Goal: Task Accomplishment & Management: Manage account settings

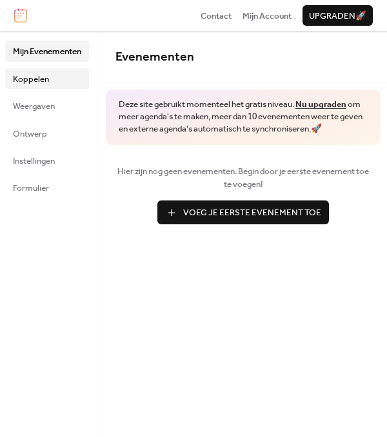
click at [35, 75] on span "Koppelen" at bounding box center [31, 79] width 36 height 13
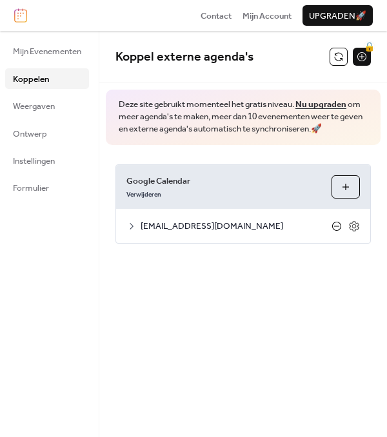
click at [335, 227] on icon at bounding box center [336, 226] width 10 height 10
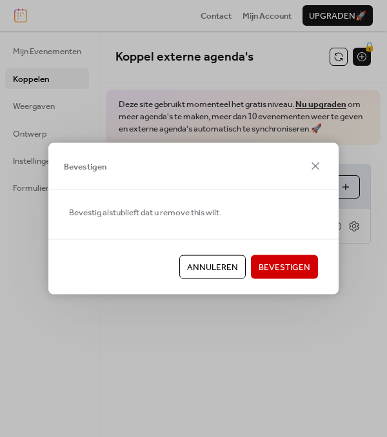
click at [285, 265] on span "Bevestigen" at bounding box center [284, 267] width 52 height 13
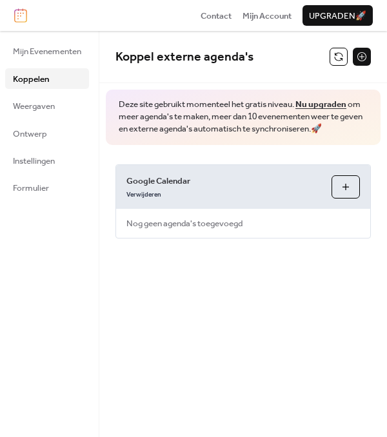
click at [347, 190] on button "Agenda's Selecteren" at bounding box center [345, 186] width 28 height 23
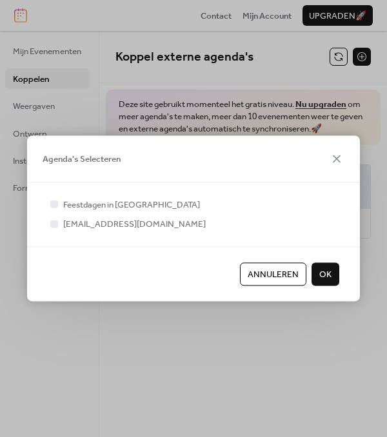
click at [325, 271] on span "OK" at bounding box center [325, 274] width 12 height 13
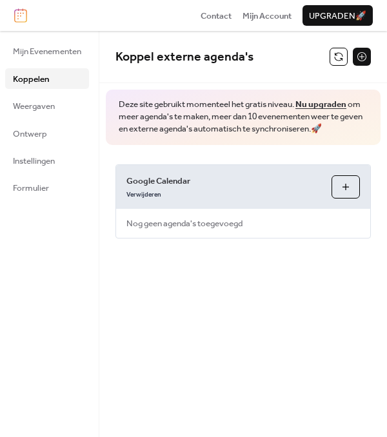
click at [345, 183] on button "Agenda's Selecteren" at bounding box center [345, 186] width 28 height 23
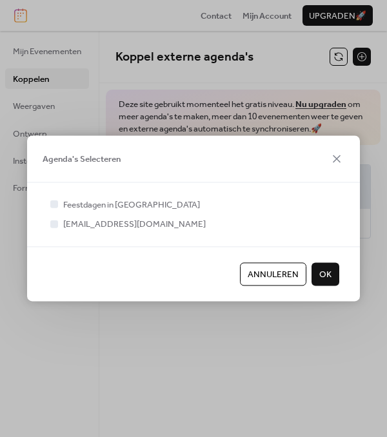
click at [101, 160] on span "Agenda's Selecteren" at bounding box center [82, 159] width 78 height 13
click at [321, 273] on span "OK" at bounding box center [325, 274] width 12 height 13
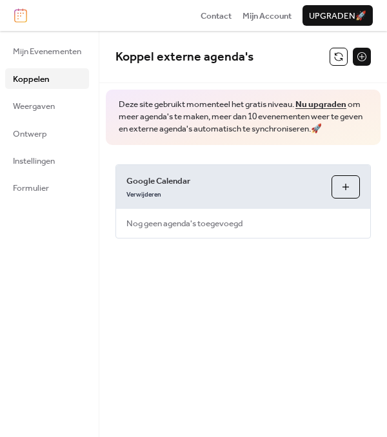
click at [349, 194] on button "Agenda's Selecteren" at bounding box center [345, 186] width 28 height 23
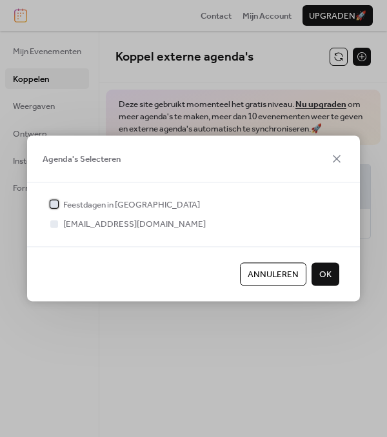
click at [61, 199] on label "Feestdagen in [GEOGRAPHIC_DATA]" at bounding box center [124, 204] width 152 height 13
click at [322, 259] on div "Annuleren OK" at bounding box center [193, 273] width 333 height 55
click at [325, 268] on span "OK" at bounding box center [325, 274] width 12 height 13
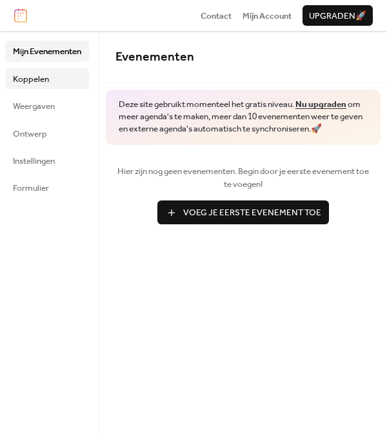
click at [40, 78] on span "Koppelen" at bounding box center [31, 79] width 36 height 13
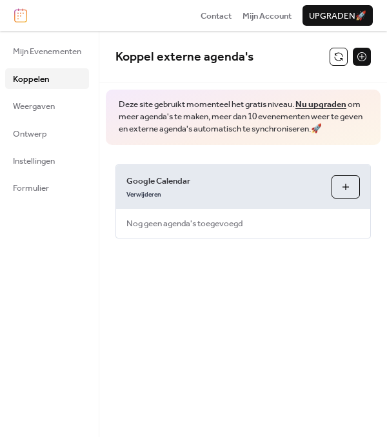
click at [351, 184] on button "Agenda's Selecteren" at bounding box center [345, 186] width 28 height 23
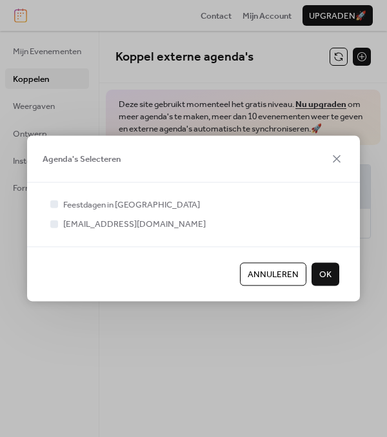
click at [291, 231] on div at bounding box center [193, 238] width 291 height 15
click at [79, 158] on span "Agenda's Selecteren" at bounding box center [82, 159] width 78 height 13
click at [53, 231] on div at bounding box center [193, 238] width 291 height 15
click at [52, 202] on div at bounding box center [54, 204] width 8 height 8
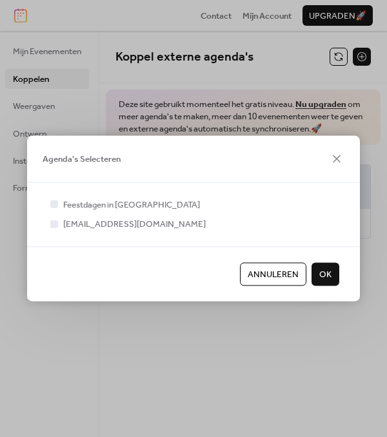
click at [325, 274] on span "OK" at bounding box center [325, 274] width 12 height 13
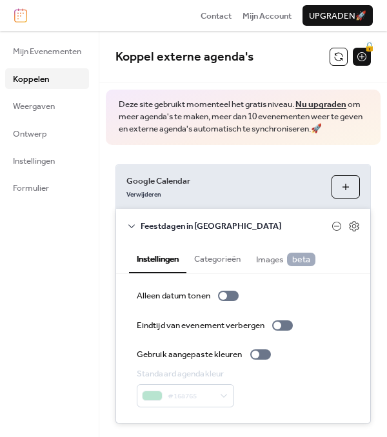
click at [342, 198] on button "Agenda's Selecteren" at bounding box center [345, 186] width 28 height 23
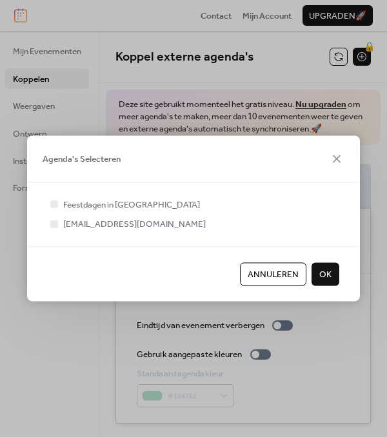
click at [321, 275] on span "OK" at bounding box center [325, 274] width 12 height 13
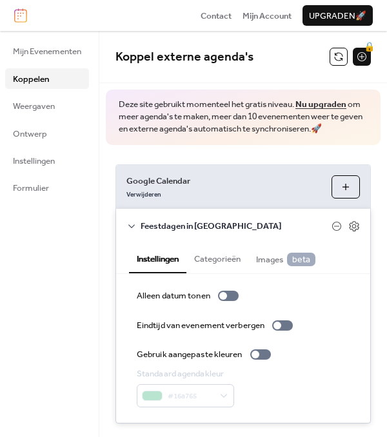
click at [41, 79] on span "Koppelen" at bounding box center [31, 79] width 36 height 13
click at [333, 231] on icon at bounding box center [336, 226] width 10 height 10
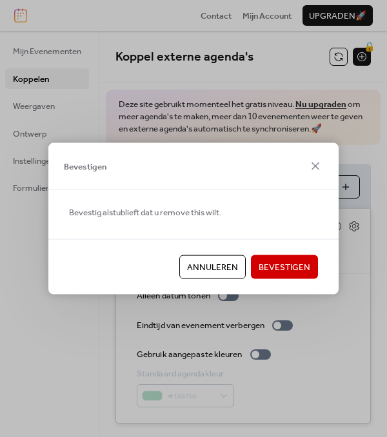
click at [281, 264] on span "Bevestigen" at bounding box center [284, 267] width 52 height 13
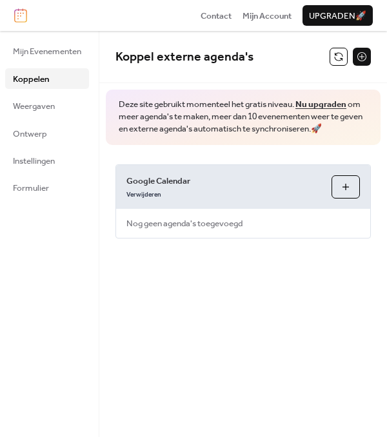
click at [339, 185] on button "Agenda's Selecteren" at bounding box center [345, 186] width 28 height 23
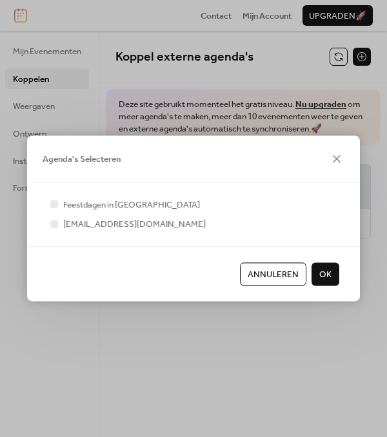
click at [323, 271] on span "OK" at bounding box center [325, 274] width 12 height 13
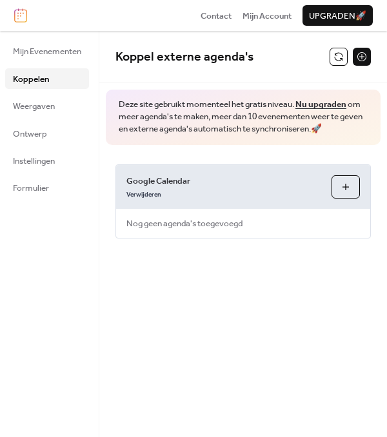
click at [344, 188] on button "Agenda's Selecteren" at bounding box center [345, 186] width 28 height 23
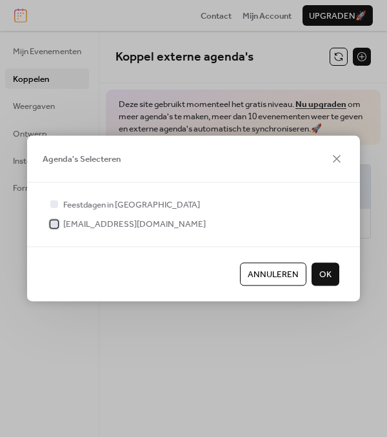
click at [159, 222] on span "[EMAIL_ADDRESS][DOMAIN_NAME]" at bounding box center [134, 224] width 142 height 13
click at [327, 274] on span "OK" at bounding box center [325, 274] width 12 height 13
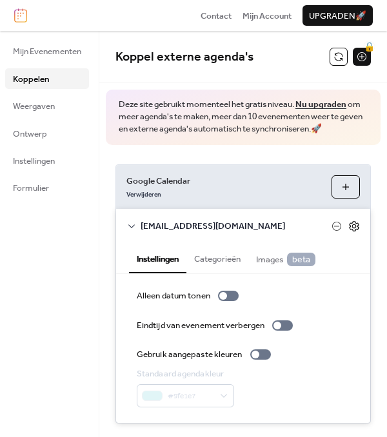
click at [349, 231] on icon at bounding box center [354, 226] width 10 height 10
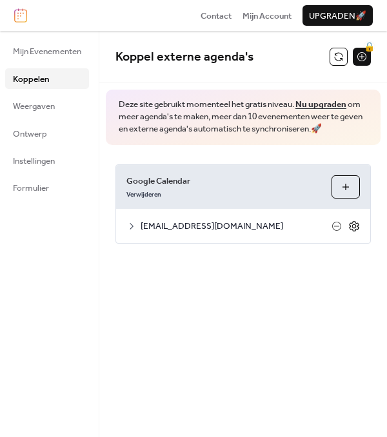
click at [353, 227] on icon at bounding box center [354, 226] width 12 height 12
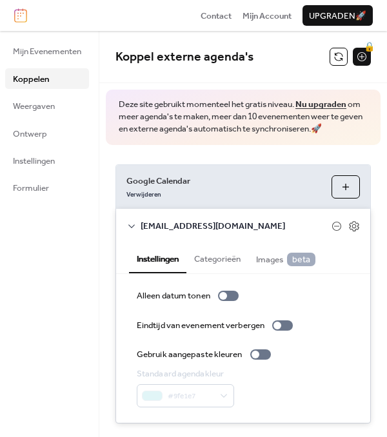
click at [227, 161] on div "Google Calendar Verwijderen Agenda's Selecteren [EMAIL_ADDRESS][DOMAIN_NAME] In…" at bounding box center [242, 294] width 287 height 298
click at [71, 295] on div "Mijn Evenementen Koppelen Weergaven Ontwerp Instellingen Formulier" at bounding box center [49, 234] width 99 height 406
click at [73, 295] on div "Mijn Evenementen Koppelen Weergaven Ontwerp Instellingen Formulier" at bounding box center [49, 234] width 99 height 406
click at [306, 101] on link "Nu upgraden" at bounding box center [320, 104] width 51 height 17
click at [39, 248] on div "Mijn Evenementen Koppelen Weergaven Ontwerp Instellingen Formulier" at bounding box center [49, 234] width 99 height 406
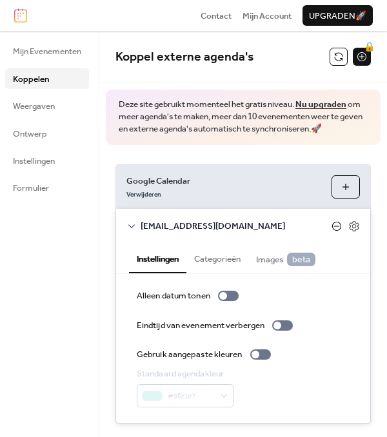
click at [335, 231] on icon at bounding box center [336, 226] width 10 height 10
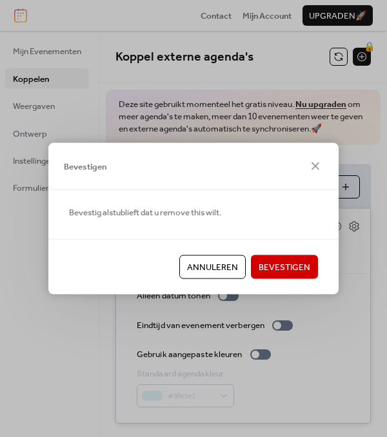
click at [293, 266] on span "Bevestigen" at bounding box center [284, 267] width 52 height 13
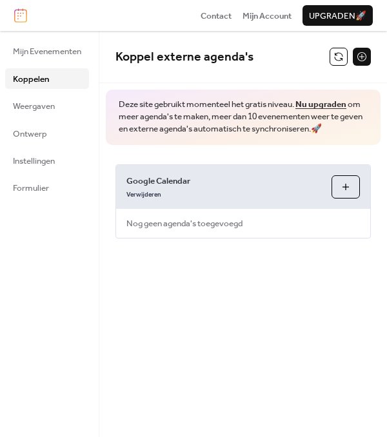
click at [340, 184] on button "Agenda's Selecteren" at bounding box center [345, 186] width 28 height 23
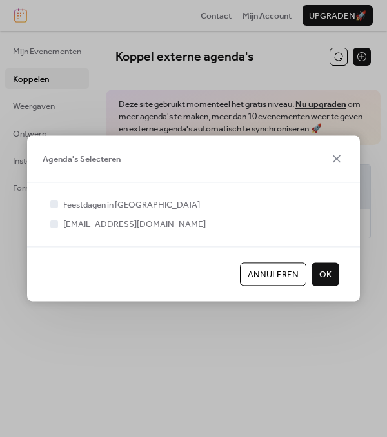
click at [286, 271] on span "Annuleren" at bounding box center [272, 274] width 51 height 13
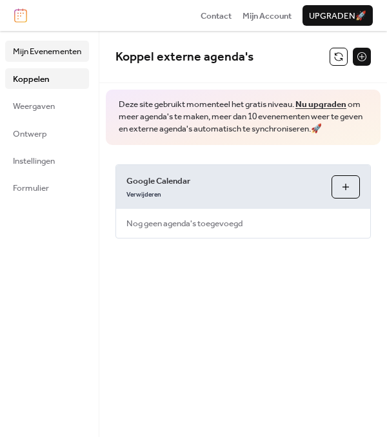
click at [39, 50] on span "Mijn Evenementen" at bounding box center [47, 51] width 68 height 13
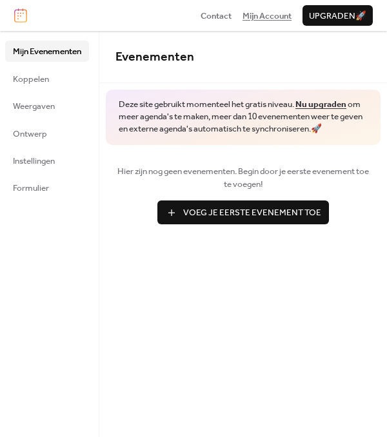
click at [250, 16] on span "Mijn Account" at bounding box center [266, 16] width 49 height 13
click at [34, 75] on span "Koppelen" at bounding box center [31, 79] width 36 height 13
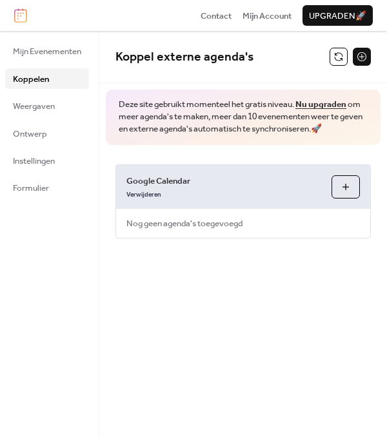
click at [339, 186] on button "Agenda's Selecteren" at bounding box center [345, 186] width 28 height 23
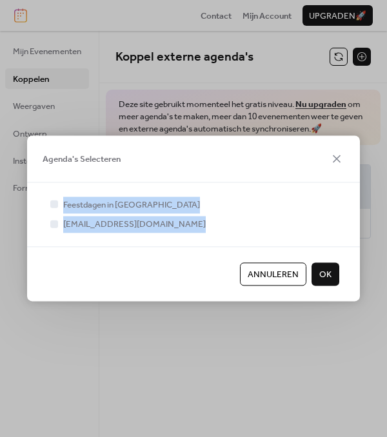
drag, startPoint x: 128, startPoint y: 193, endPoint x: 229, endPoint y: 232, distance: 108.3
click at [204, 232] on div "Feestdagen in [GEOGRAPHIC_DATA] [EMAIL_ADDRESS][DOMAIN_NAME]" at bounding box center [193, 214] width 333 height 64
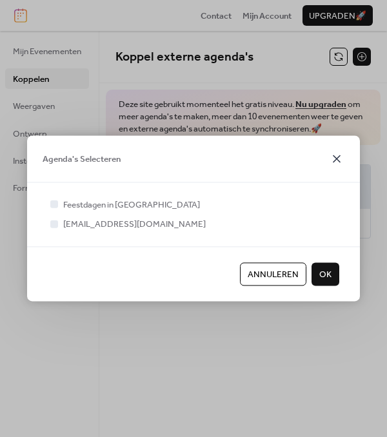
click at [336, 162] on icon at bounding box center [336, 158] width 15 height 15
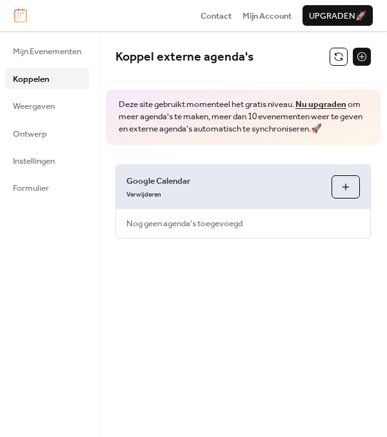
click at [362, 60] on button at bounding box center [362, 57] width 18 height 18
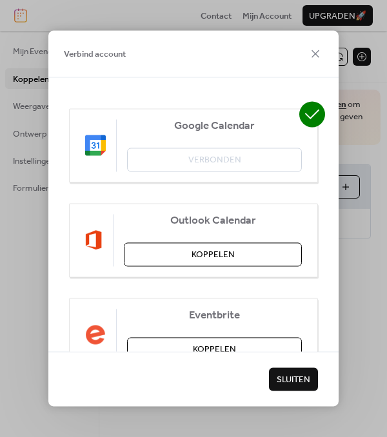
click at [99, 155] on img at bounding box center [95, 145] width 21 height 21
click at [313, 111] on icon at bounding box center [312, 115] width 15 height 10
click at [194, 162] on div "Google Calendar Verbonden" at bounding box center [193, 145] width 249 height 74
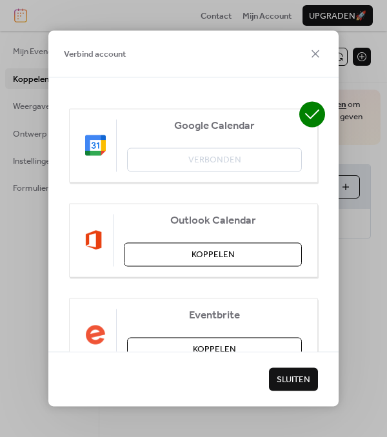
click at [83, 162] on div "Google Calendar Verbonden" at bounding box center [193, 145] width 249 height 74
click at [102, 55] on span "Verbind account" at bounding box center [95, 54] width 62 height 13
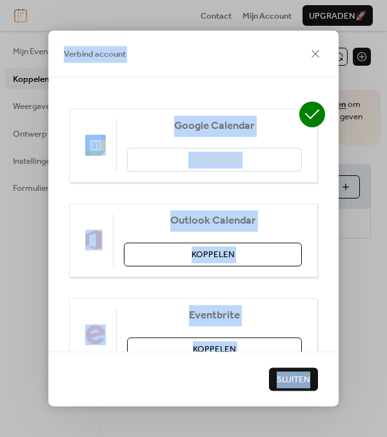
drag, startPoint x: 337, startPoint y: 405, endPoint x: 370, endPoint y: 462, distance: 65.5
click at [370, 436] on html "Contact Mijn Account Upgraden 🚀 Mijn Evenementen Koppelen Weergaven Ontwerp Ins…" at bounding box center [193, 218] width 387 height 437
click at [271, 345] on button "Koppelen" at bounding box center [214, 348] width 175 height 23
click at [258, 76] on div "Verbind account" at bounding box center [193, 53] width 290 height 47
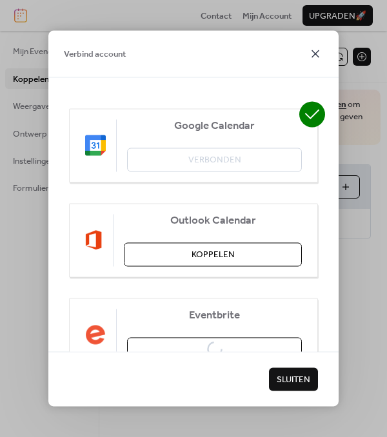
click at [314, 50] on icon at bounding box center [314, 53] width 15 height 15
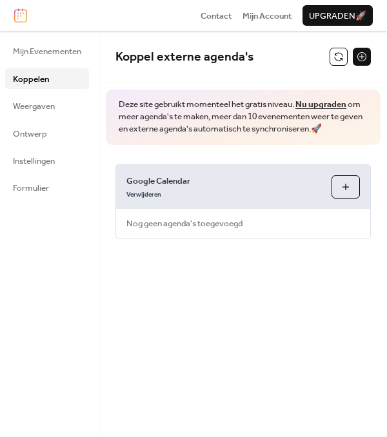
click at [351, 186] on button "Agenda's Selecteren" at bounding box center [345, 186] width 28 height 23
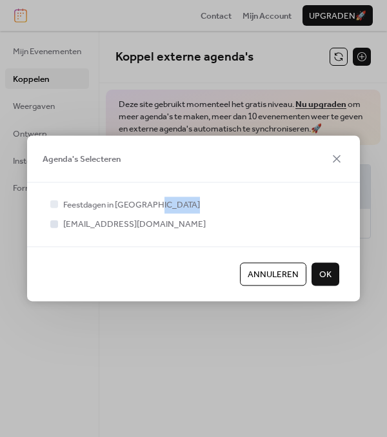
drag, startPoint x: 351, startPoint y: 186, endPoint x: 53, endPoint y: 225, distance: 300.3
click at [53, 225] on div "Feestdagen in [GEOGRAPHIC_DATA] [EMAIL_ADDRESS][DOMAIN_NAME]" at bounding box center [193, 214] width 333 height 64
click at [53, 225] on div at bounding box center [54, 224] width 8 height 8
click at [323, 269] on span "OK" at bounding box center [325, 274] width 12 height 13
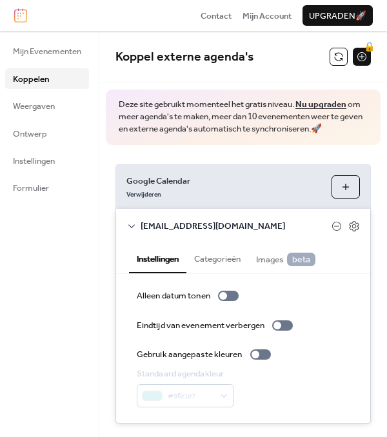
click at [107, 264] on div "Google Calendar Verwijderen Agenda's Selecteren [EMAIL_ADDRESS][DOMAIN_NAME] In…" at bounding box center [242, 294] width 287 height 298
click at [342, 58] on button at bounding box center [338, 57] width 18 height 18
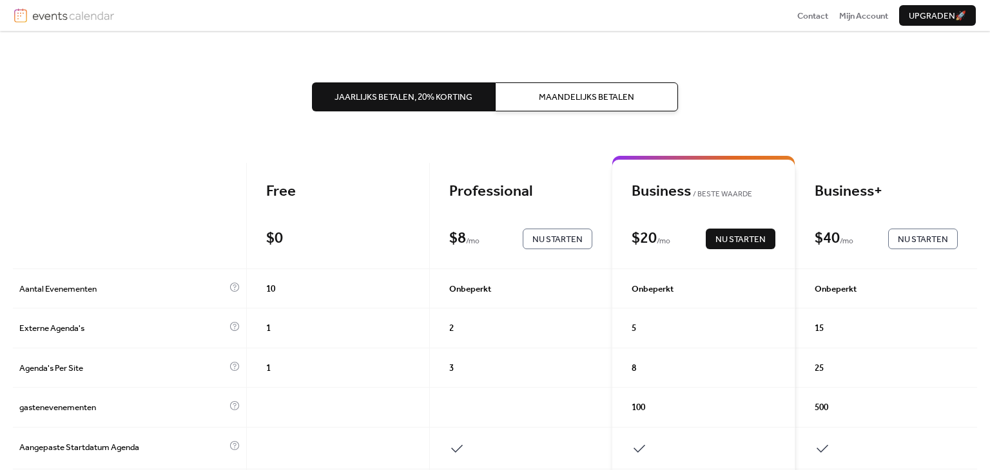
click at [550, 95] on span "Maandelijks Betalen" at bounding box center [586, 97] width 95 height 13
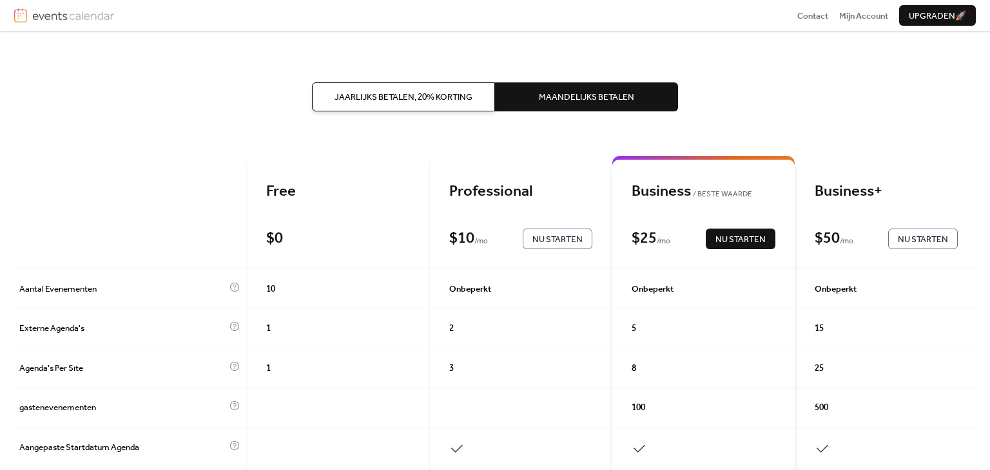
drag, startPoint x: 982, startPoint y: 226, endPoint x: 981, endPoint y: 253, distance: 27.7
click at [981, 253] on div "Jaarlijks Betalen, 20% korting Maandelijks Betalen Free $ 0 Nu Starten Professi…" at bounding box center [495, 251] width 990 height 440
drag, startPoint x: 981, startPoint y: 216, endPoint x: 980, endPoint y: 253, distance: 37.4
click at [980, 253] on div "Jaarlijks Betalen, 20% korting Maandelijks Betalen Free $ 0 Nu Starten Professi…" at bounding box center [495, 251] width 990 height 440
click at [539, 244] on span "Nu Starten" at bounding box center [557, 239] width 50 height 13
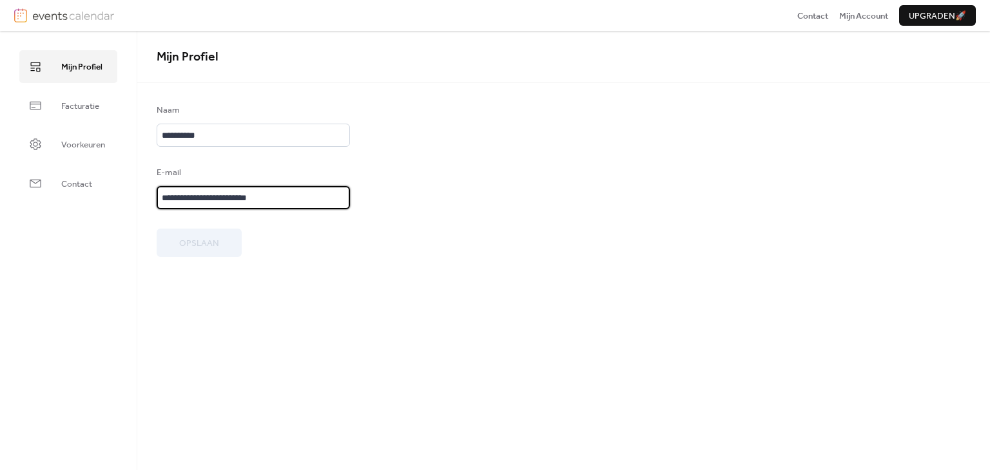
scroll to position [1, 0]
drag, startPoint x: 289, startPoint y: 199, endPoint x: 72, endPoint y: 200, distance: 217.2
click at [72, 200] on div "**********" at bounding box center [495, 251] width 990 height 440
type input "**"
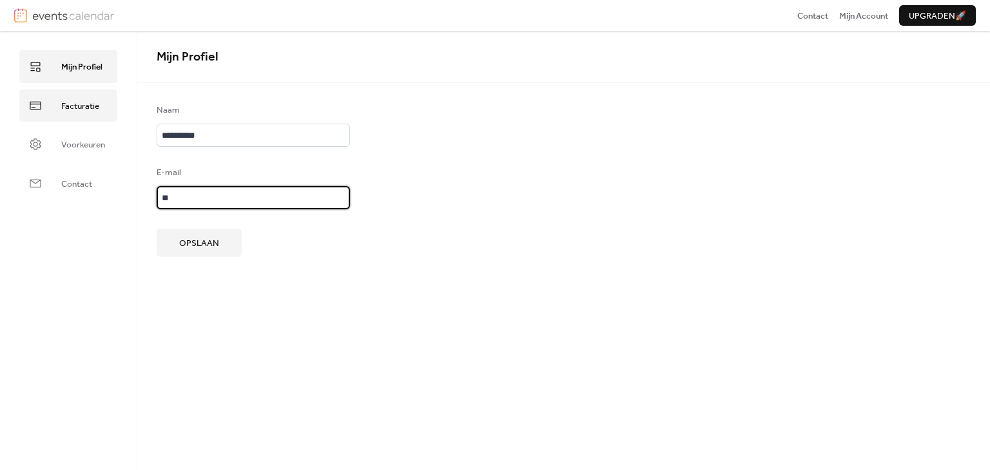
click at [62, 100] on span "Facturatie" at bounding box center [80, 106] width 38 height 13
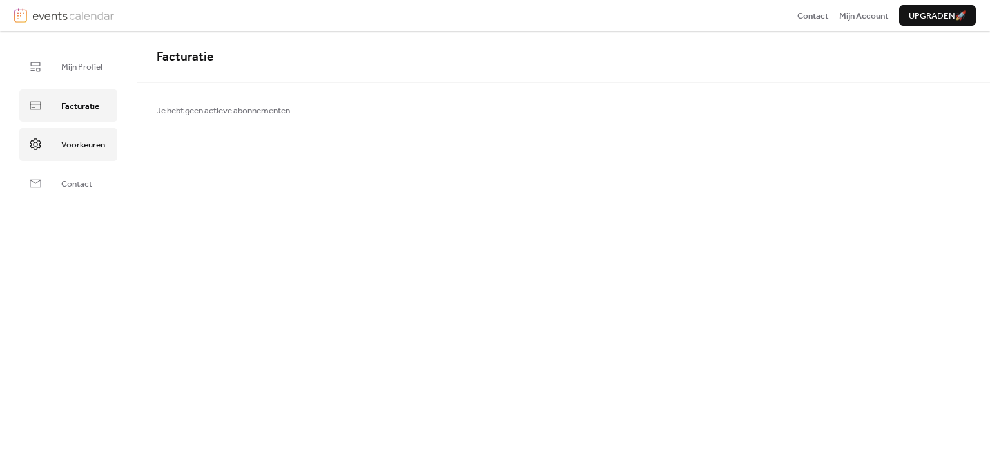
click at [85, 145] on span "Voorkeuren" at bounding box center [83, 145] width 44 height 13
click at [68, 184] on span "Contact" at bounding box center [76, 184] width 31 height 13
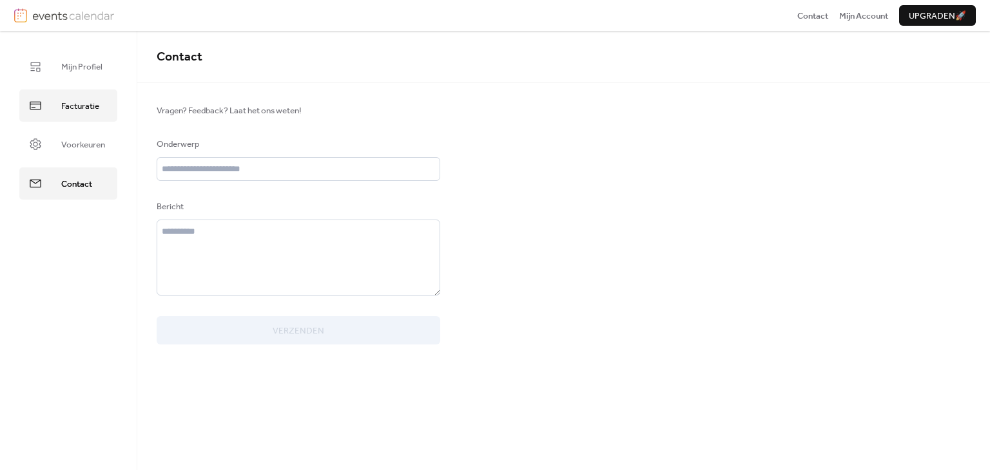
click at [70, 102] on span "Facturatie" at bounding box center [80, 106] width 38 height 13
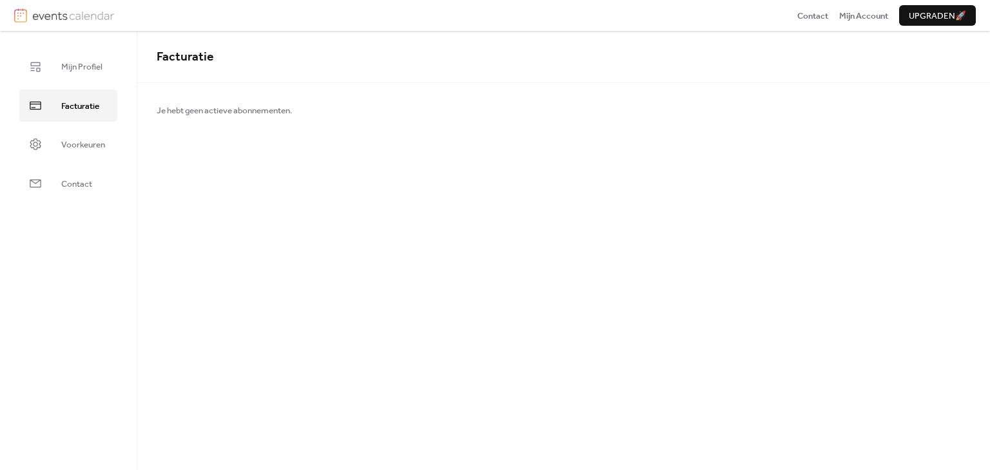
click at [86, 108] on span "Facturatie" at bounding box center [80, 106] width 38 height 13
click at [78, 148] on span "Voorkeuren" at bounding box center [83, 145] width 44 height 13
click at [67, 102] on span "Facturatie" at bounding box center [80, 106] width 38 height 13
click at [60, 188] on link "Contact" at bounding box center [68, 184] width 98 height 32
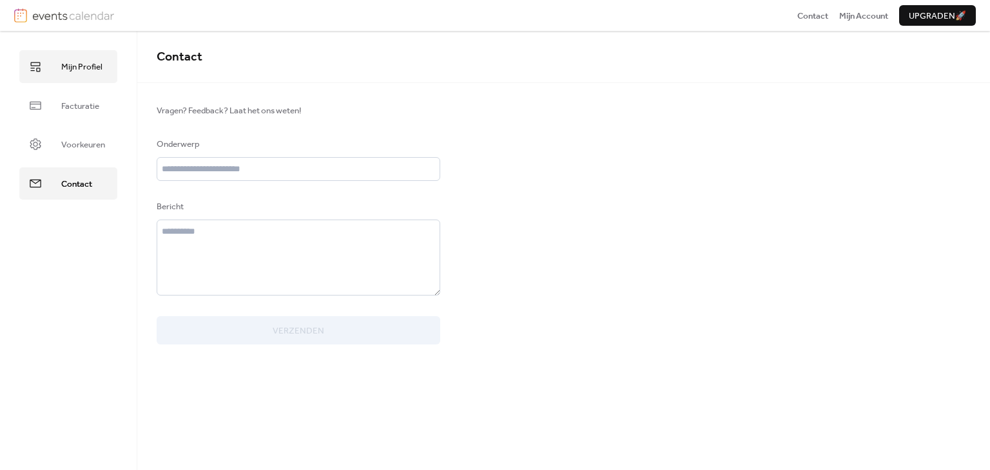
click at [85, 73] on span "Mijn Profiel" at bounding box center [81, 67] width 41 height 13
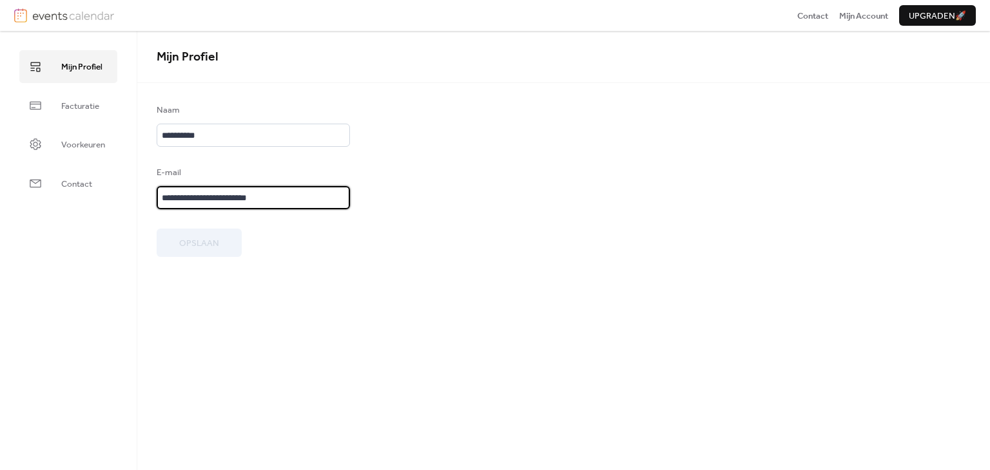
drag, startPoint x: 307, startPoint y: 198, endPoint x: 0, endPoint y: 200, distance: 306.8
click at [0, 200] on div "**********" at bounding box center [495, 251] width 990 height 440
paste input "***"
type input "**********"
click at [189, 245] on span "Opslaan" at bounding box center [199, 243] width 40 height 13
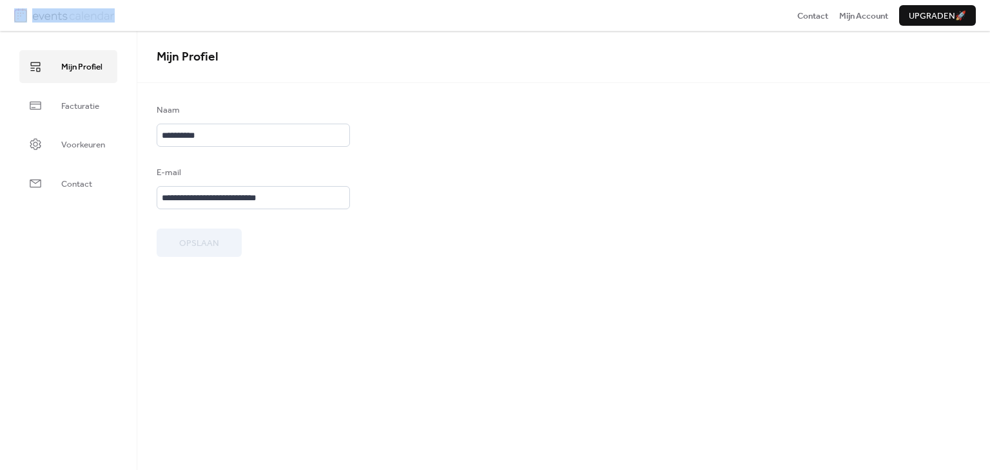
drag, startPoint x: 126, startPoint y: 15, endPoint x: 47, endPoint y: 30, distance: 80.6
click at [47, 30] on div "Contact Mijn Account Upgraden 🚀" at bounding box center [495, 15] width 990 height 31
copy img
